Goal: Information Seeking & Learning: Learn about a topic

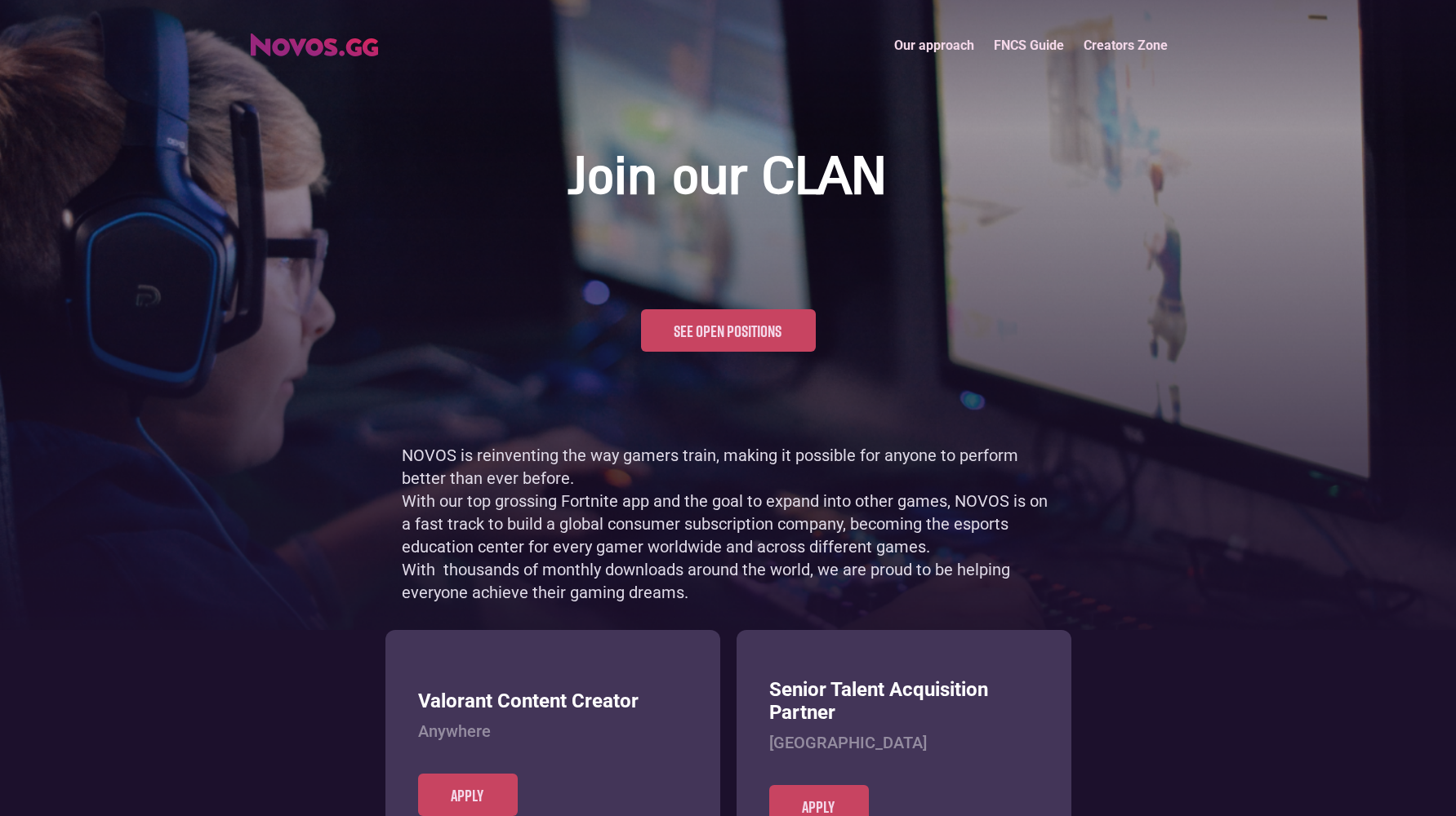
scroll to position [795, 0]
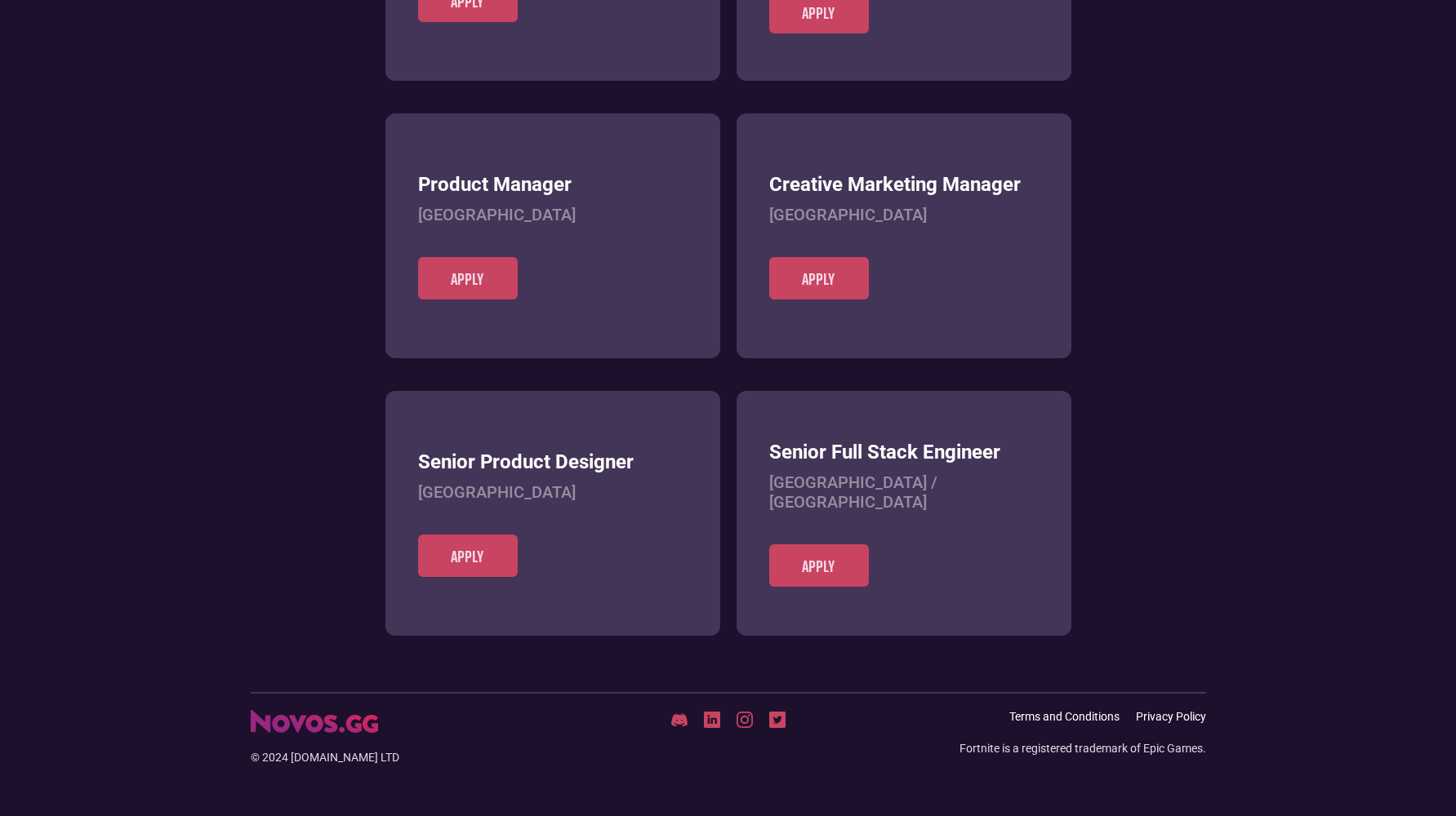
scroll to position [630, 0]
